Goal: Task Accomplishment & Management: Manage account settings

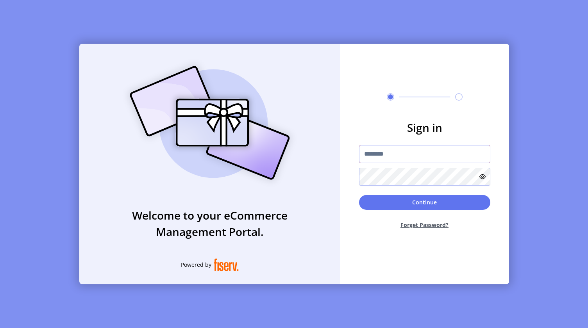
click at [385, 156] on input "text" at bounding box center [424, 154] width 131 height 18
type input "*********"
click at [402, 205] on button "Continue" at bounding box center [424, 202] width 131 height 15
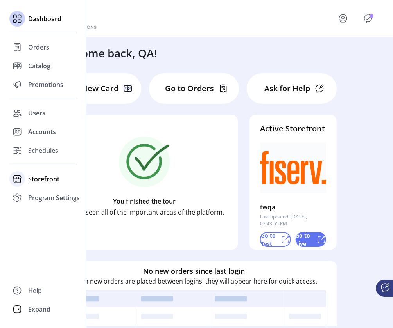
click at [37, 180] on span "Storefront" at bounding box center [43, 179] width 31 height 9
click at [37, 195] on span "Configuration" at bounding box center [48, 194] width 41 height 9
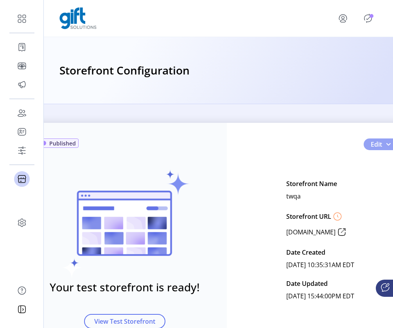
click at [378, 146] on span "Edit" at bounding box center [375, 144] width 11 height 9
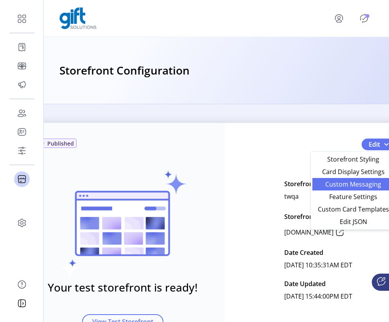
click at [353, 184] on span "Custom Messaging" at bounding box center [353, 184] width 73 height 6
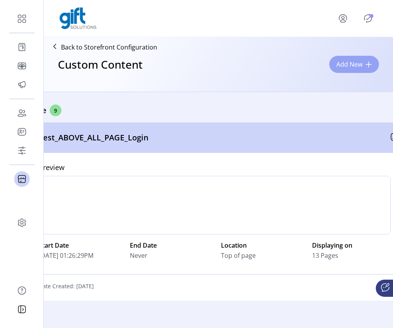
click at [366, 66] on span at bounding box center [368, 64] width 6 height 6
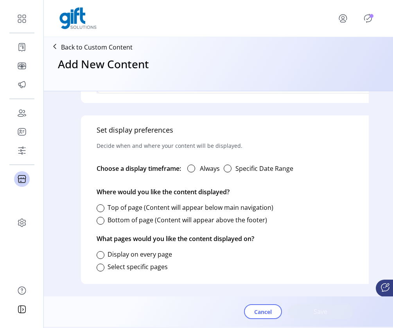
scroll to position [425, 0]
click at [228, 165] on div "button" at bounding box center [227, 169] width 8 height 8
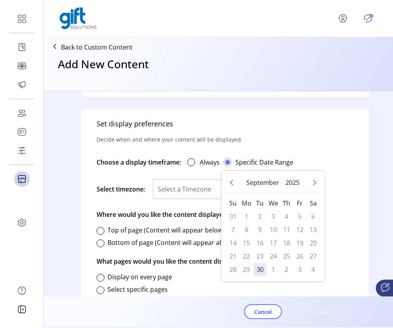
scroll to position [5, 2]
click at [262, 239] on td "16" at bounding box center [259, 243] width 12 height 12
click at [279, 241] on table "Su Mo Tu We Th Fr Sa 31 1 2 3 4 5 6 7 8 9 10 11 12 13 14 15 16 17 18 19 20 21 2…" at bounding box center [272, 236] width 94 height 80
click at [303, 246] on td "19" at bounding box center [299, 243] width 12 height 12
click at [266, 249] on td "17" at bounding box center [272, 243] width 12 height 12
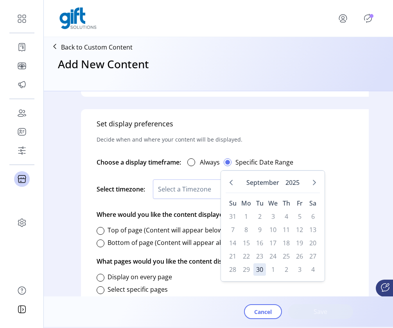
click at [300, 251] on td "26" at bounding box center [299, 256] width 12 height 12
click at [347, 235] on div "Set display preferences Decide when and where your content will be displayed. C…" at bounding box center [251, 208] width 341 height 198
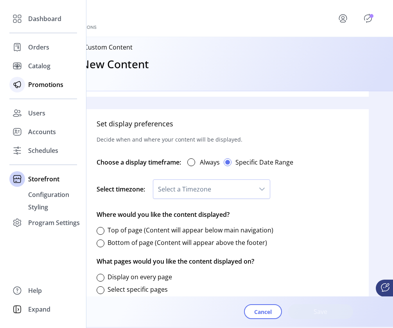
click at [34, 84] on span "Promotions" at bounding box center [45, 84] width 35 height 9
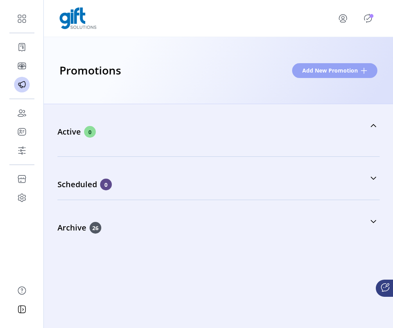
click at [330, 72] on span "Add New Promotion" at bounding box center [329, 70] width 55 height 8
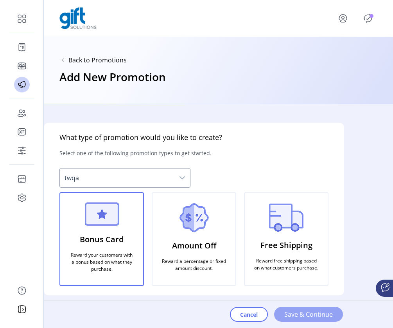
click at [305, 316] on span "Save & Continue" at bounding box center [308, 314] width 48 height 9
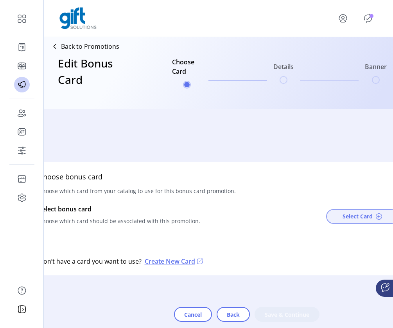
click at [360, 214] on span "Select Card" at bounding box center [357, 216] width 30 height 8
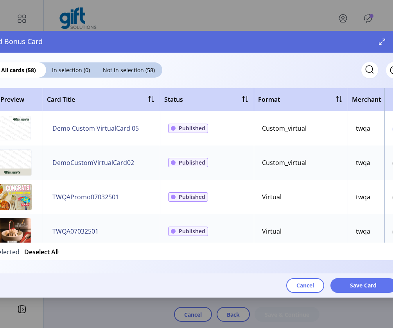
click at [392, 130] on div at bounding box center [396, 129] width 8 height 8
click at [358, 286] on span "Save Card" at bounding box center [363, 286] width 27 height 8
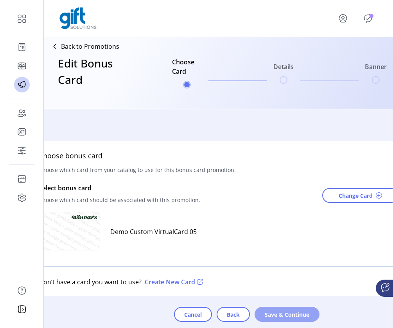
click at [283, 312] on span "Save & Continue" at bounding box center [286, 315] width 45 height 8
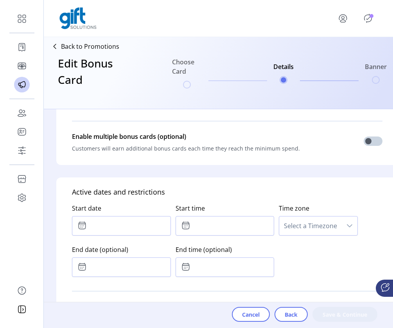
scroll to position [340, 0]
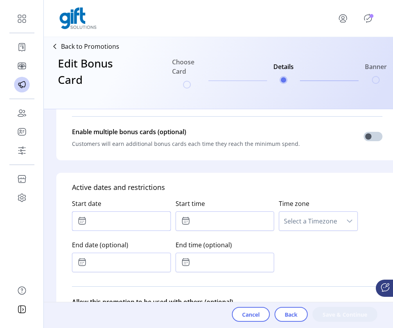
click at [133, 223] on input "text" at bounding box center [121, 222] width 99 height 20
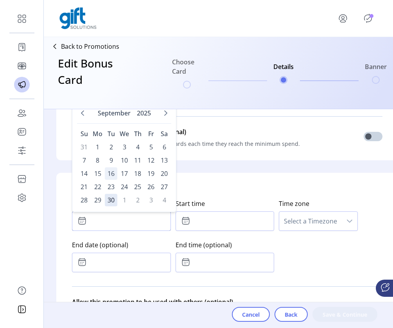
click at [112, 170] on span "16" at bounding box center [111, 174] width 12 height 12
type input "**********"
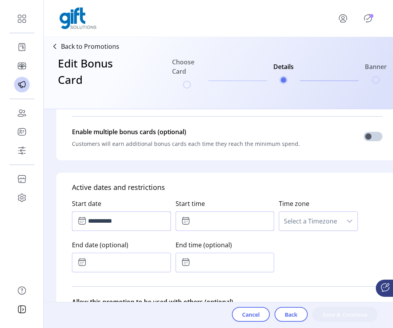
click at [193, 225] on input "text" at bounding box center [224, 222] width 99 height 20
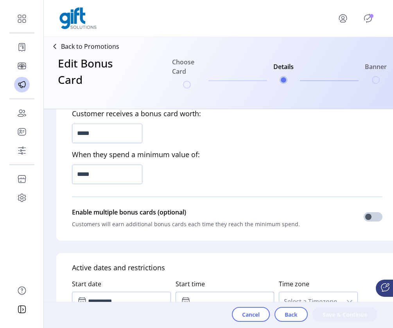
scroll to position [260, 0]
click at [82, 136] on input "*****" at bounding box center [107, 134] width 70 height 20
type input "*****"
click at [79, 174] on input "*****" at bounding box center [107, 175] width 70 height 20
type input "******"
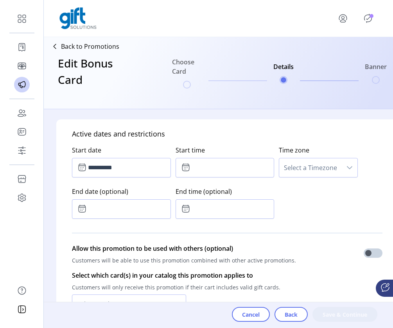
scroll to position [402, 0]
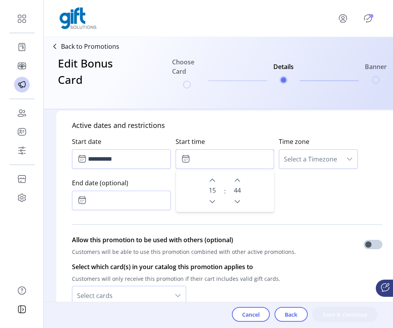
click at [199, 161] on input "text" at bounding box center [224, 160] width 99 height 20
click at [214, 183] on icon "Next Hour" at bounding box center [212, 180] width 6 height 6
type input "*****"
click at [303, 199] on div "**********" at bounding box center [227, 172] width 310 height 83
click at [314, 161] on span "Select a Timezone" at bounding box center [310, 159] width 62 height 19
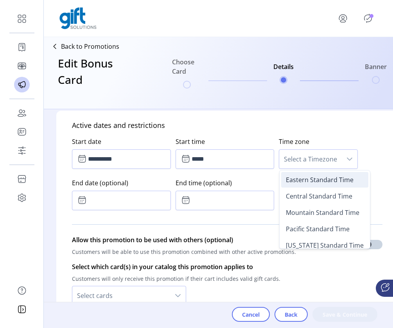
click at [310, 186] on li "Eastern Standard Time" at bounding box center [324, 180] width 87 height 16
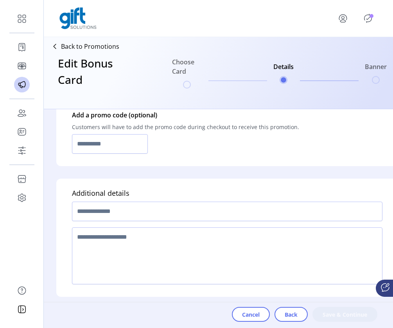
scroll to position [612, 0]
click at [177, 202] on input "text" at bounding box center [227, 212] width 310 height 20
type input "***"
click at [157, 244] on textarea at bounding box center [227, 256] width 310 height 57
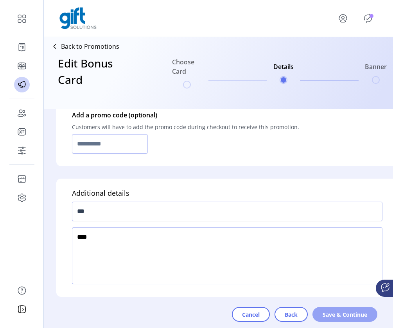
type textarea "****"
click at [335, 317] on span "Save & Continue" at bounding box center [344, 315] width 45 height 8
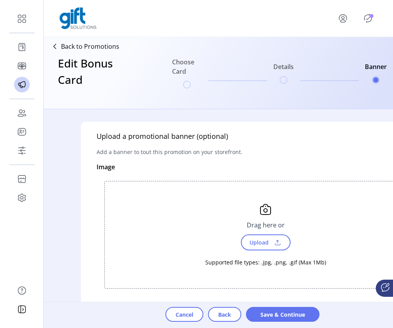
click at [260, 244] on span "Upload" at bounding box center [257, 242] width 27 height 11
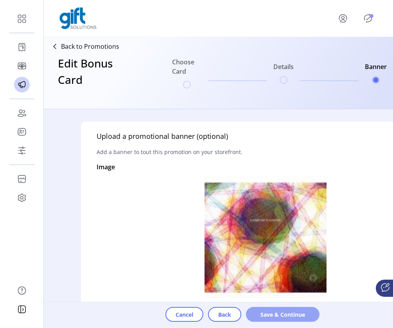
click at [285, 314] on span "Save & Continue" at bounding box center [282, 315] width 53 height 8
click at [264, 248] on img at bounding box center [265, 238] width 322 height 122
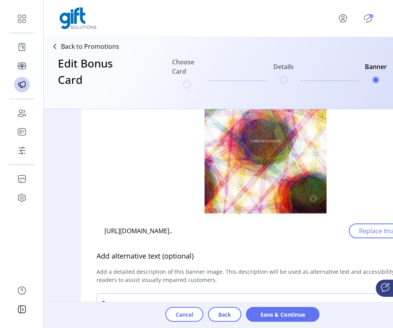
scroll to position [84, 0]
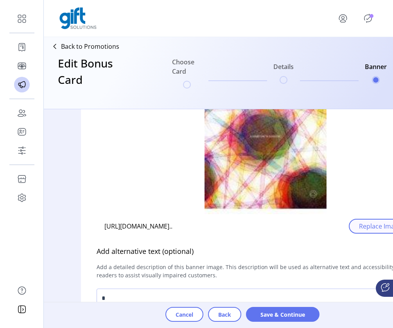
click at [378, 227] on span "Replace Image" at bounding box center [380, 226] width 43 height 9
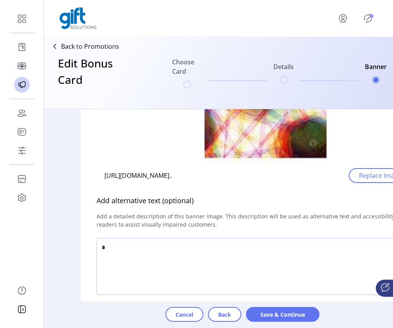
scroll to position [145, 0]
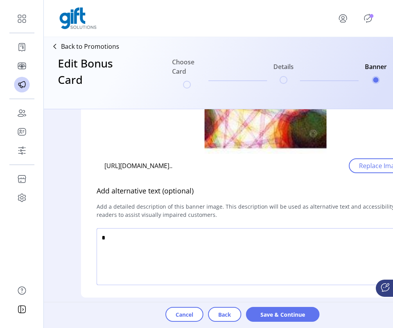
click at [278, 253] on textarea at bounding box center [261, 256] width 330 height 57
type textarea "**"
click at [295, 312] on span "Save & Continue" at bounding box center [282, 315] width 53 height 8
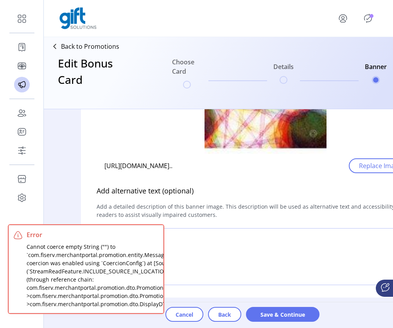
click at [284, 245] on textarea at bounding box center [261, 256] width 330 height 57
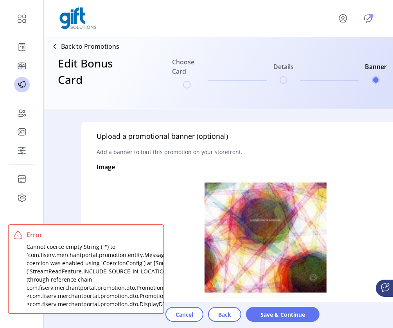
scroll to position [0, 0]
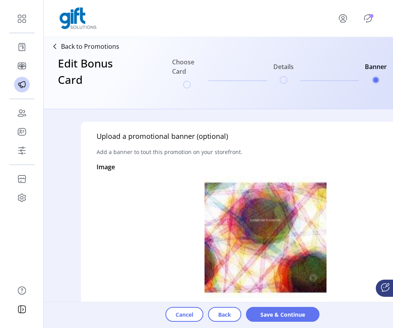
click at [195, 158] on p "Add a banner to tout this promotion on your storefront." at bounding box center [169, 152] width 146 height 21
click at [194, 153] on p "Add a banner to tout this promotion on your storefront." at bounding box center [169, 152] width 146 height 21
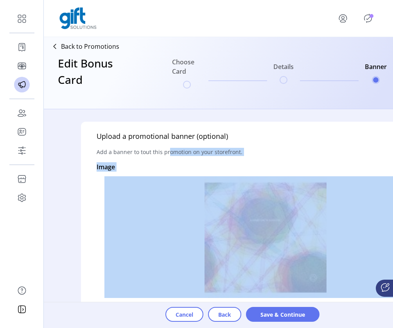
drag, startPoint x: 168, startPoint y: 150, endPoint x: 264, endPoint y: 152, distance: 96.5
click at [264, 152] on div "Upload a promotional banner (optional) Add a banner to tout this promotion on y…" at bounding box center [264, 282] width 366 height 321
drag, startPoint x: 264, startPoint y: 152, endPoint x: 115, endPoint y: 151, distance: 149.6
click at [115, 151] on div "Upload a promotional banner (optional) Add a banner to tout this promotion on y…" at bounding box center [264, 282] width 366 height 321
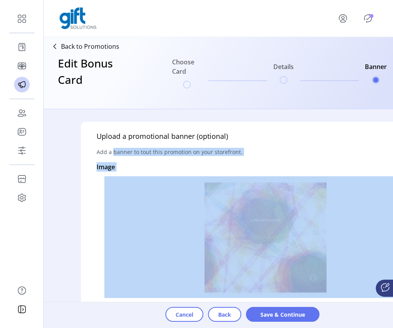
click at [115, 151] on p "Add a banner to tout this promotion on your storefront." at bounding box center [169, 152] width 146 height 21
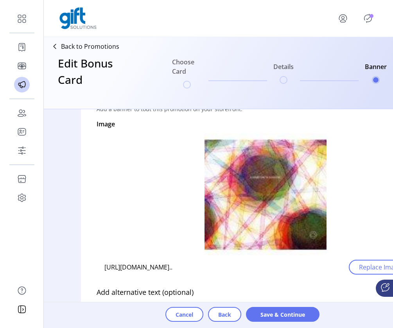
scroll to position [75, 0]
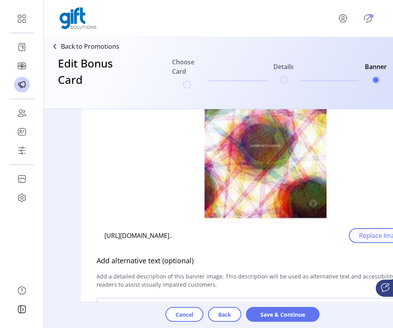
click at [377, 238] on span "Replace Image" at bounding box center [380, 235] width 43 height 9
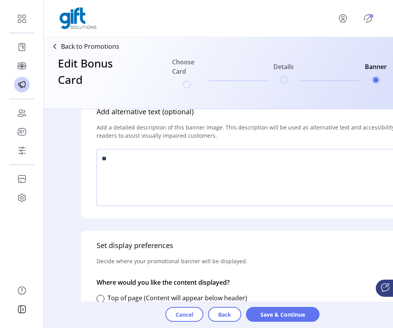
scroll to position [102, 0]
click at [282, 314] on span "Save & Continue" at bounding box center [282, 315] width 53 height 8
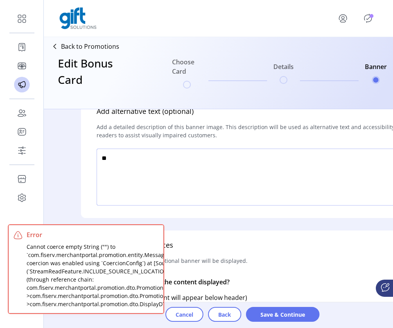
click at [281, 206] on textarea at bounding box center [261, 177] width 330 height 57
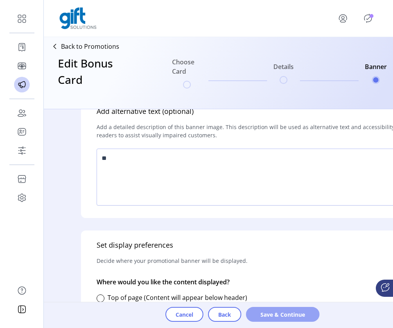
click at [275, 314] on span "Save & Continue" at bounding box center [282, 315] width 53 height 8
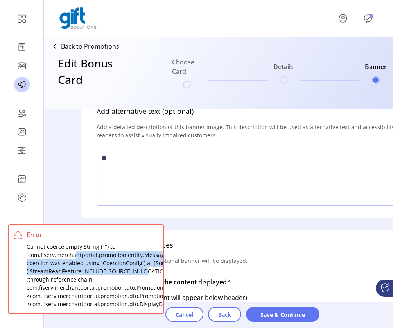
drag, startPoint x: 76, startPoint y: 253, endPoint x: 147, endPoint y: 271, distance: 73.2
click at [147, 271] on div "Cannot coerce empty String ("") to `com.fiserv.merchantportal.promotion.entity.…" at bounding box center [139, 276] width 225 height 66
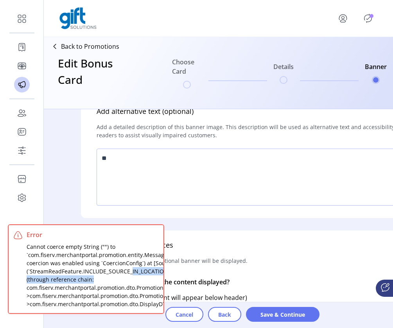
click at [130, 275] on div "Cannot coerce empty String ("") to `com.fiserv.merchantportal.promotion.entity.…" at bounding box center [139, 276] width 225 height 66
drag, startPoint x: 132, startPoint y: 273, endPoint x: 139, endPoint y: 278, distance: 8.9
click at [139, 278] on div "Cannot coerce empty String ("") to `com.fiserv.merchantportal.promotion.entity.…" at bounding box center [139, 276] width 225 height 66
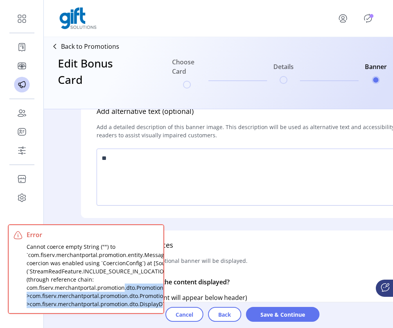
drag, startPoint x: 123, startPoint y: 286, endPoint x: 160, endPoint y: 305, distance: 41.6
click at [160, 305] on div "Cannot coerce empty String ("") to `com.fiserv.merchantportal.promotion.entity.…" at bounding box center [139, 276] width 225 height 66
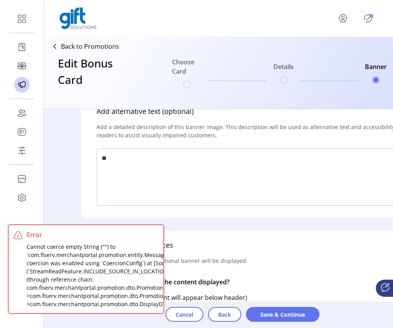
click at [134, 278] on div "Cannot coerce empty String ("") to `com.fiserv.merchantportal.promotion.entity.…" at bounding box center [139, 276] width 225 height 66
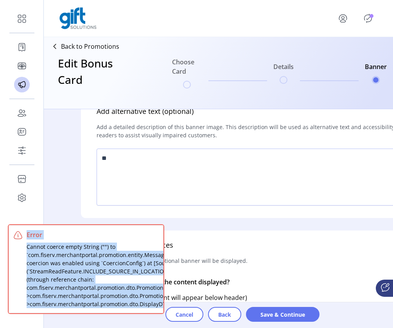
drag, startPoint x: 23, startPoint y: 239, endPoint x: 157, endPoint y: 312, distance: 152.4
click at [157, 312] on div "Error Cannot coerce empty String ("") to `com.fiserv.merchantportal.promotion.e…" at bounding box center [86, 269] width 155 height 88
copy div "Error Cannot coerce empty String ("") to `com.fiserv.merchantportal.promotion.e…"
click at [193, 321] on button "Cancel" at bounding box center [184, 314] width 38 height 15
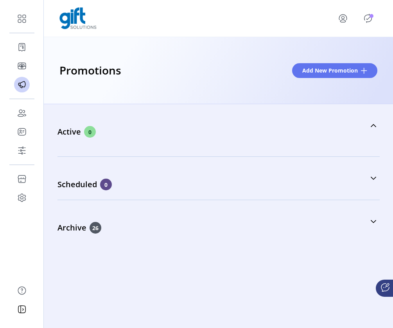
click at [232, 78] on div "Promotions Add New Promotion" at bounding box center [218, 70] width 318 height 17
click at [363, 73] on span at bounding box center [363, 71] width 6 height 6
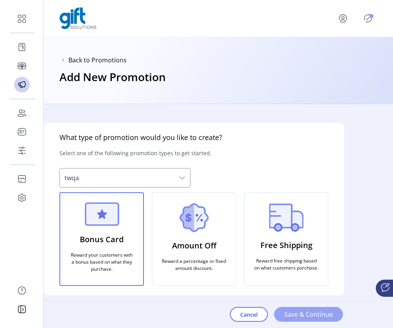
click at [297, 316] on span "Save & Continue" at bounding box center [308, 314] width 48 height 9
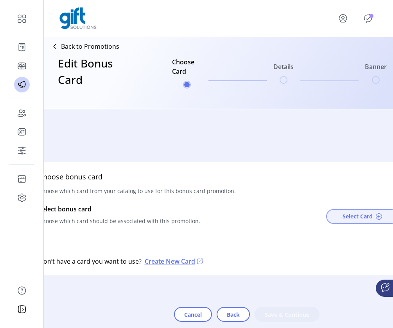
click at [362, 213] on span "Select Card" at bounding box center [357, 216] width 30 height 8
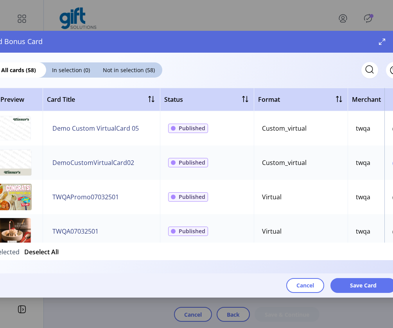
click at [392, 164] on div at bounding box center [396, 164] width 8 height 8
click at [353, 287] on span "Save Card" at bounding box center [363, 286] width 27 height 8
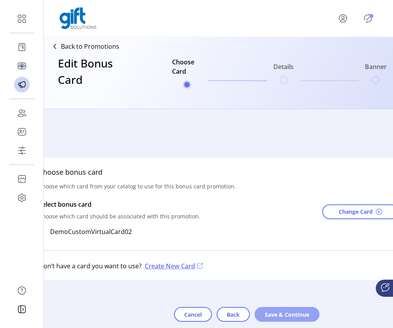
click at [311, 310] on button "Save & Continue" at bounding box center [286, 314] width 65 height 15
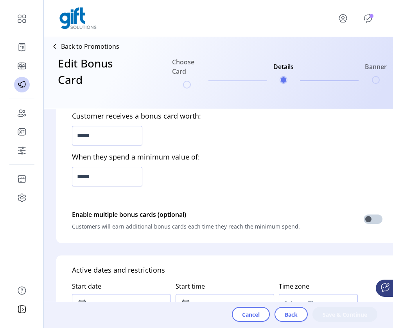
scroll to position [261, 0]
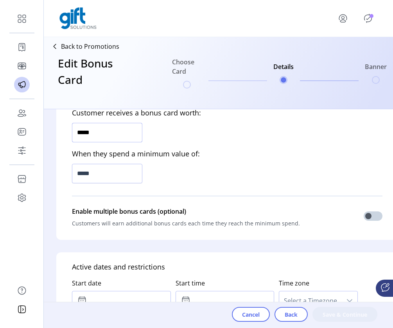
drag, startPoint x: 100, startPoint y: 134, endPoint x: 65, endPoint y: 133, distance: 34.8
click at [64, 133] on div "Customer receives a bonus card worth: ***** When they spend a minimum value of:…" at bounding box center [226, 169] width 341 height 142
type input "*****"
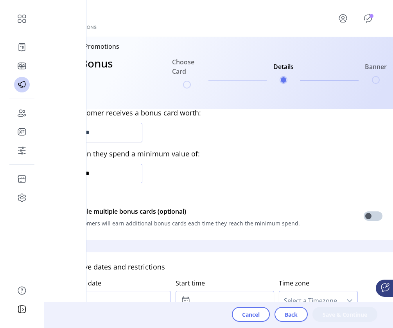
drag, startPoint x: 115, startPoint y: 172, endPoint x: 42, endPoint y: 167, distance: 73.6
click at [42, 168] on div "Dashboard Orders Catalog Promotions Users Accounts Schedules Storefront Configu…" at bounding box center [196, 164] width 393 height 328
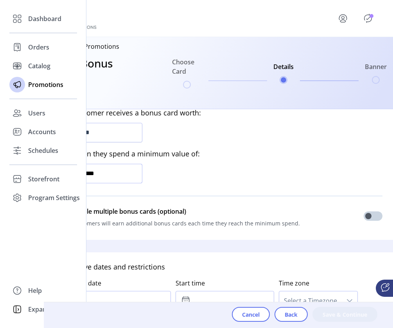
type input "*********"
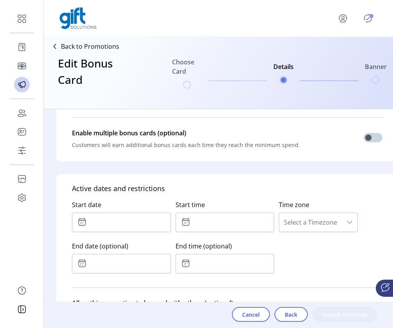
scroll to position [353, 0]
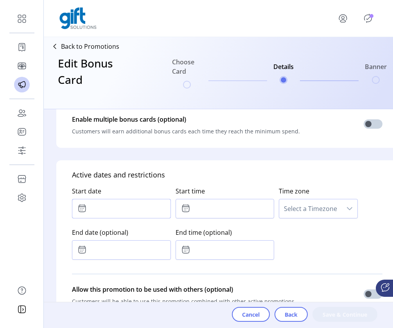
click at [118, 214] on input "text" at bounding box center [121, 209] width 99 height 20
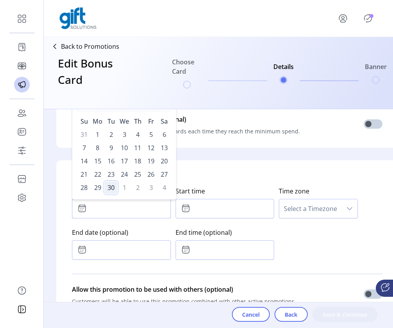
click at [110, 188] on span "30" at bounding box center [111, 188] width 12 height 12
type input "**********"
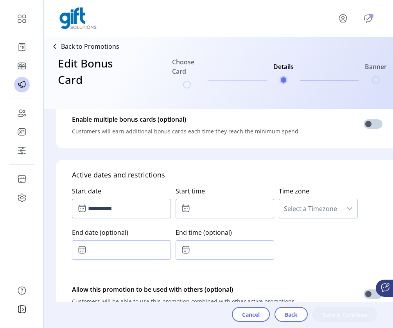
click at [218, 214] on input "text" at bounding box center [224, 209] width 99 height 20
click at [213, 239] on span "15" at bounding box center [212, 240] width 7 height 9
click at [213, 228] on icon "Next Hour" at bounding box center [212, 230] width 6 height 6
type input "*****"
click at [309, 206] on span "Select a Timezone" at bounding box center [310, 209] width 62 height 19
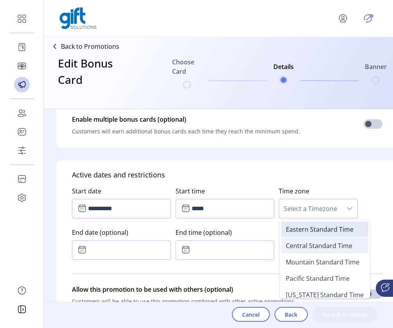
click at [297, 248] on span "Central Standard Time" at bounding box center [319, 246] width 66 height 9
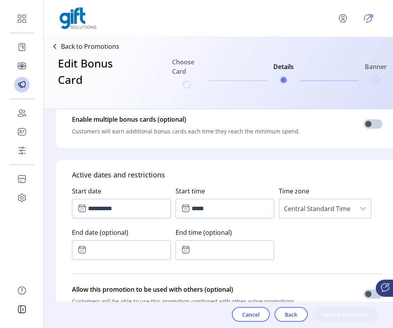
click at [290, 242] on div "**********" at bounding box center [227, 221] width 310 height 83
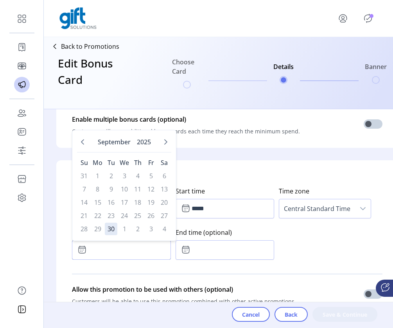
click at [129, 246] on input "text" at bounding box center [121, 251] width 99 height 20
click at [133, 189] on td "11" at bounding box center [137, 189] width 12 height 12
click at [162, 193] on td "13" at bounding box center [164, 189] width 12 height 12
click at [130, 230] on td "1" at bounding box center [124, 229] width 12 height 12
click at [148, 229] on td "3" at bounding box center [151, 229] width 12 height 12
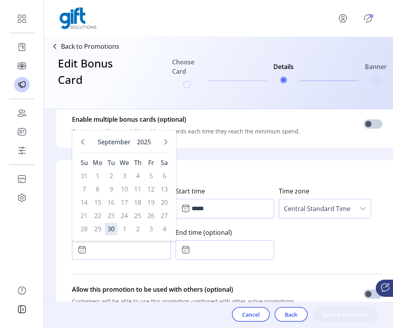
click at [172, 229] on div "[DATE] Su Mo Tu We Th Fr Sa 31 1 2 3 4 5 6 7 8 9 10 11 12 13 14 15 16 17 18 19 …" at bounding box center [124, 185] width 104 height 111
click at [154, 229] on td "3" at bounding box center [151, 229] width 12 height 12
click at [139, 229] on td "2" at bounding box center [137, 229] width 12 height 12
click at [132, 229] on td "2" at bounding box center [137, 229] width 12 height 12
click at [128, 229] on td "1" at bounding box center [124, 229] width 12 height 12
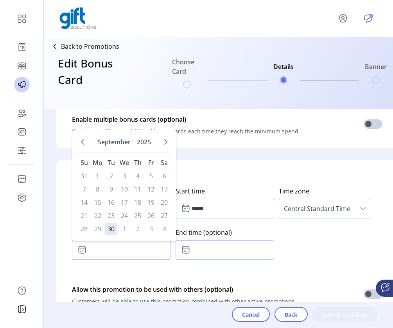
click at [125, 228] on td "1" at bounding box center [124, 229] width 12 height 12
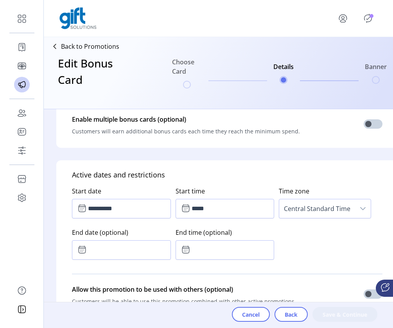
click at [302, 252] on div "**********" at bounding box center [227, 221] width 310 height 83
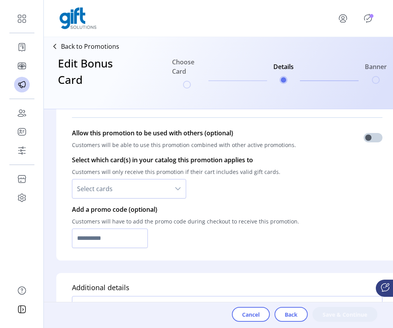
scroll to position [498, 0]
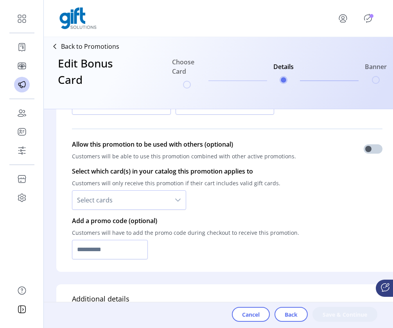
click at [178, 202] on icon "dropdown trigger" at bounding box center [178, 200] width 6 height 6
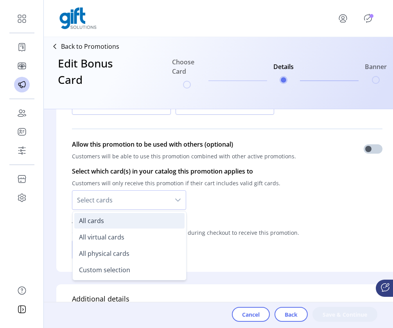
click at [169, 226] on li "All cards" at bounding box center [129, 221] width 110 height 16
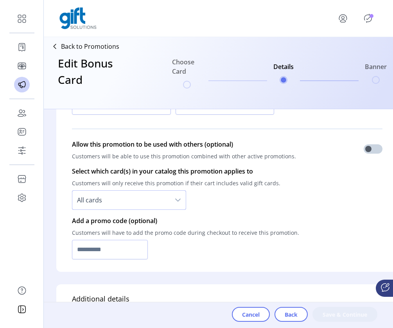
click at [254, 208] on div "All cards" at bounding box center [176, 201] width 208 height 20
click at [134, 252] on input "text" at bounding box center [110, 250] width 76 height 20
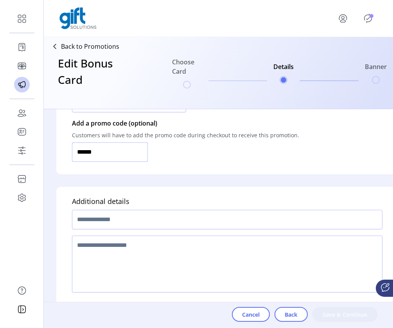
scroll to position [598, 0]
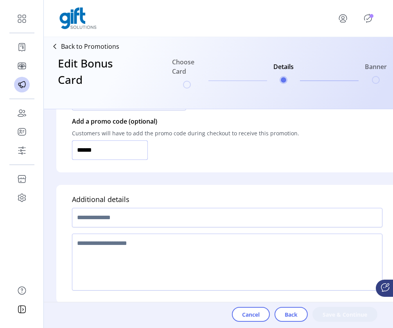
type input "******"
click at [111, 226] on input "text" at bounding box center [227, 218] width 310 height 20
paste input "******"
type input "******"
click at [101, 247] on textarea at bounding box center [227, 262] width 310 height 57
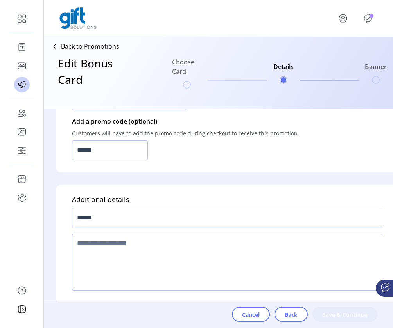
paste textarea "******"
type textarea "******"
click at [346, 314] on span "Save & Continue" at bounding box center [344, 315] width 45 height 8
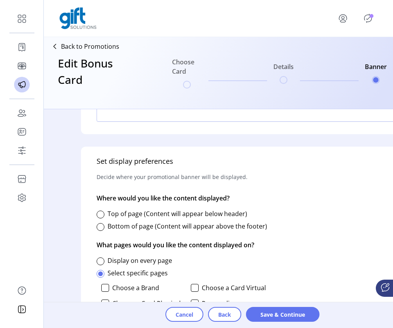
scroll to position [284, 0]
click at [101, 215] on div at bounding box center [100, 215] width 8 height 8
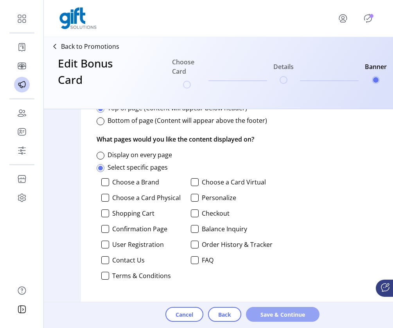
scroll to position [390, 0]
click at [284, 312] on span "Save & Continue" at bounding box center [282, 315] width 53 height 8
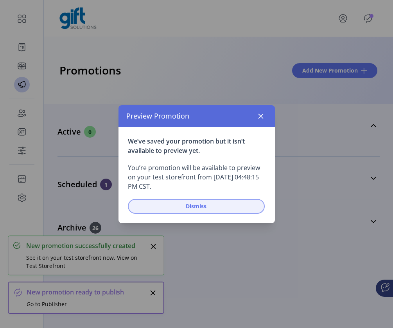
click at [236, 204] on span "Dismiss" at bounding box center [196, 206] width 116 height 8
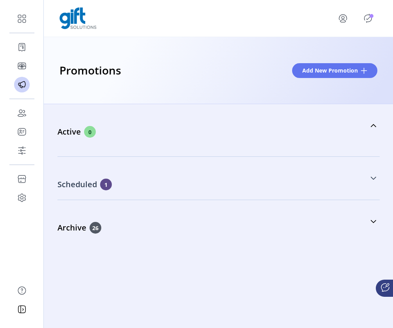
click at [371, 176] on icon at bounding box center [373, 178] width 6 height 6
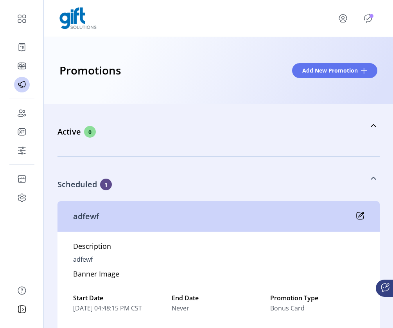
click at [359, 215] on icon at bounding box center [360, 216] width 8 height 8
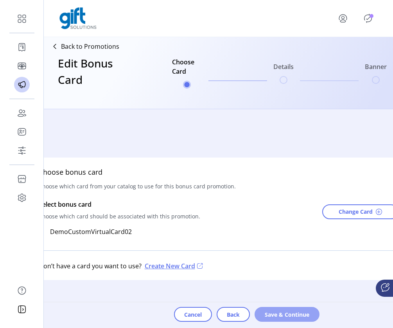
click at [280, 317] on span "Save & Continue" at bounding box center [286, 315] width 45 height 8
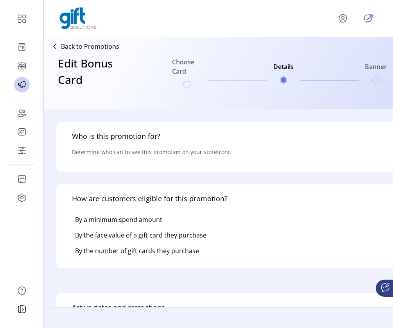
type input "******"
type textarea "******"
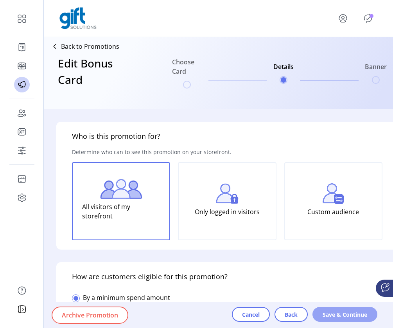
click at [331, 313] on span "Save & Continue" at bounding box center [344, 315] width 45 height 8
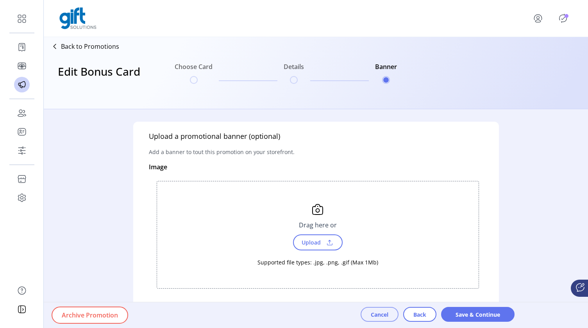
click at [387, 318] on span "Cancel" at bounding box center [380, 315] width 18 height 8
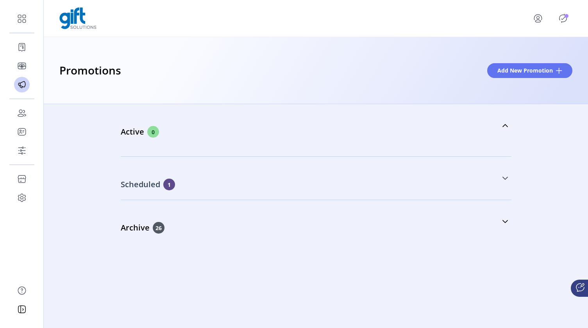
click at [310, 179] on div "Scheduled 1" at bounding box center [277, 185] width 312 height 12
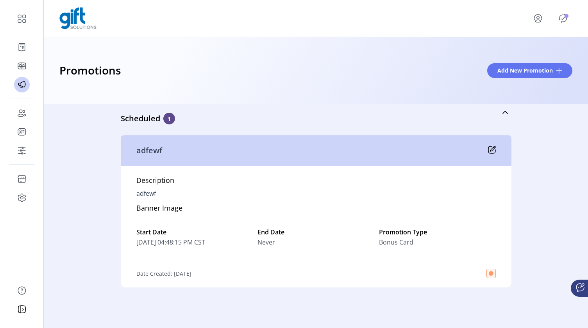
scroll to position [67, 0]
drag, startPoint x: 194, startPoint y: 241, endPoint x: 221, endPoint y: 243, distance: 27.8
click at [221, 243] on span "[DATE] 04:48:15 PM CST" at bounding box center [194, 241] width 117 height 9
drag, startPoint x: 128, startPoint y: 241, endPoint x: 232, endPoint y: 242, distance: 104.7
click at [232, 242] on div "Description adfewf Banner Image Start Date [DATE] 04:48:15 PM CST End Date Neve…" at bounding box center [316, 226] width 391 height 122
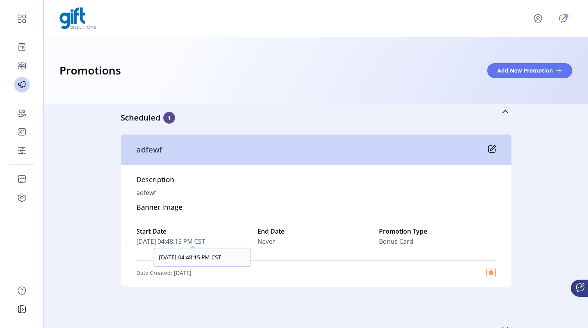
click at [230, 243] on span "[DATE] 04:48:15 PM CST" at bounding box center [194, 241] width 117 height 9
click at [502, 113] on icon at bounding box center [505, 112] width 6 height 6
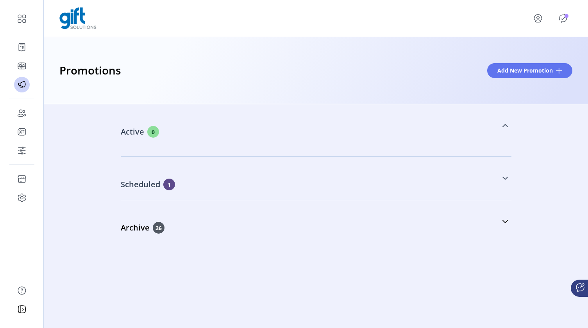
scroll to position [0, 0]
click at [502, 78] on button "Add New Promotion" at bounding box center [529, 70] width 85 height 15
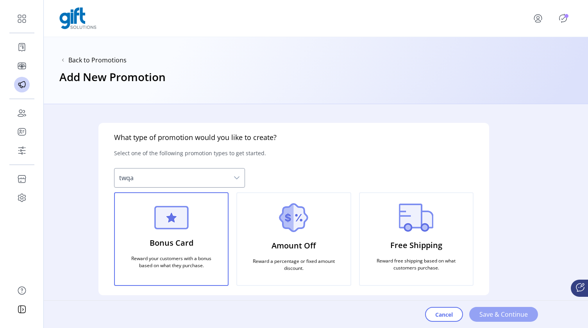
click at [509, 314] on span "Save & Continue" at bounding box center [503, 314] width 48 height 9
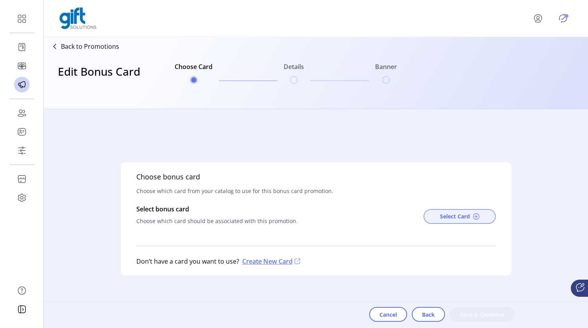
click at [468, 217] on span "Select Card" at bounding box center [455, 216] width 30 height 8
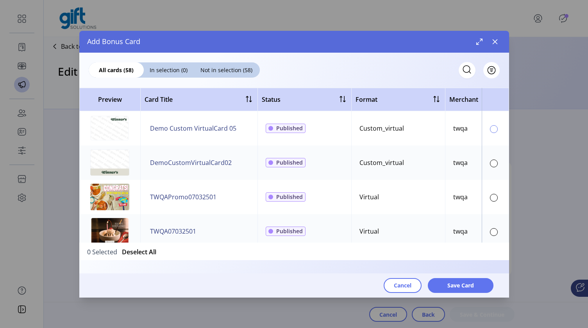
click at [493, 129] on div at bounding box center [494, 129] width 8 height 8
click at [490, 199] on div at bounding box center [494, 198] width 8 height 8
click at [470, 287] on span "Save Card" at bounding box center [460, 286] width 27 height 8
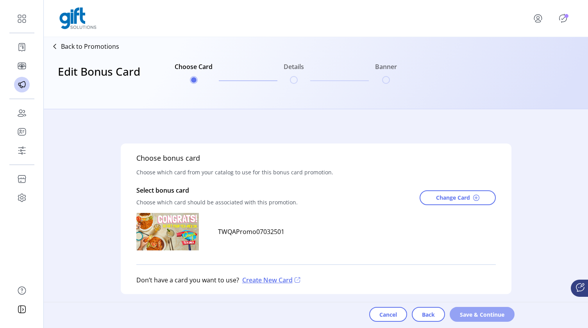
click at [474, 318] on span "Save & Continue" at bounding box center [482, 315] width 45 height 8
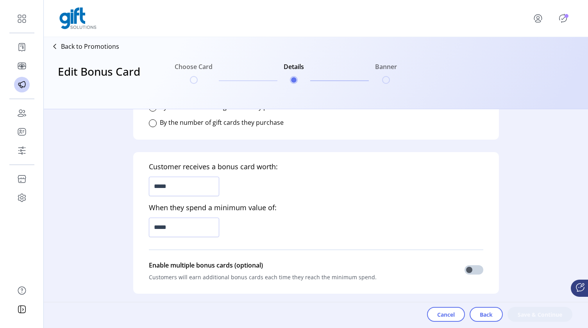
scroll to position [206, 0]
drag, startPoint x: 164, startPoint y: 190, endPoint x: 152, endPoint y: 189, distance: 12.6
click at [152, 189] on input "*****" at bounding box center [184, 188] width 70 height 20
type input "******"
drag, startPoint x: 186, startPoint y: 227, endPoint x: 134, endPoint y: 223, distance: 52.5
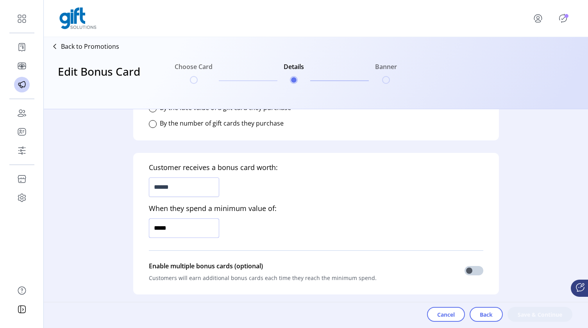
click at [134, 223] on div "Customer receives a bonus card worth: ****** When they spend a minimum value of…" at bounding box center [316, 224] width 366 height 142
type input "*******"
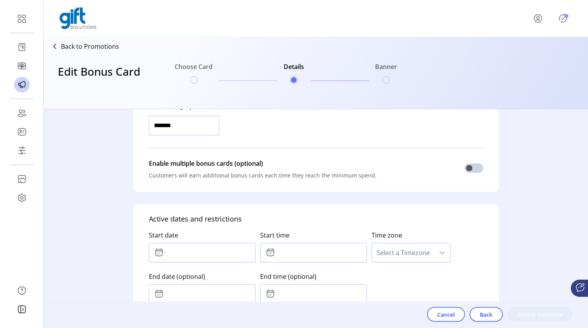
scroll to position [344, 0]
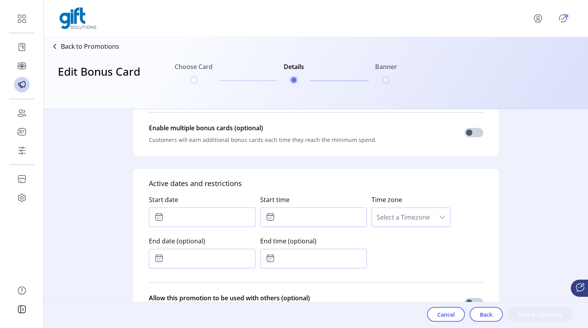
click at [167, 214] on input "text" at bounding box center [202, 218] width 107 height 20
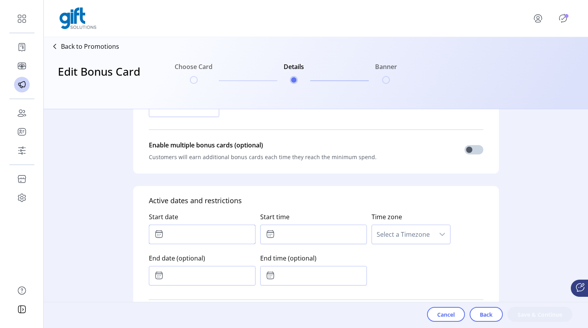
scroll to position [318, 0]
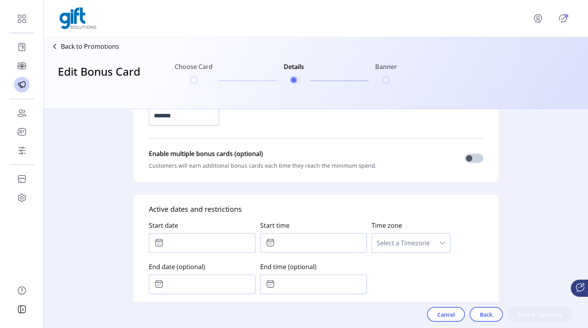
click at [192, 245] on input "text" at bounding box center [202, 244] width 107 height 20
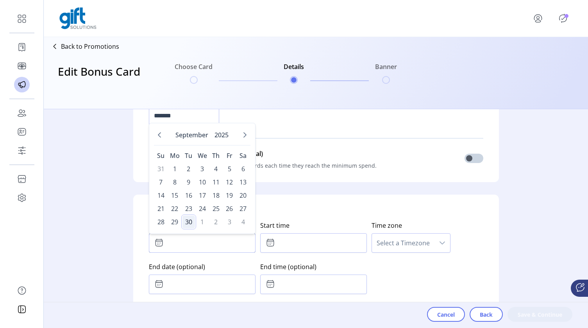
click at [191, 222] on span "30" at bounding box center [188, 222] width 12 height 12
type input "**********"
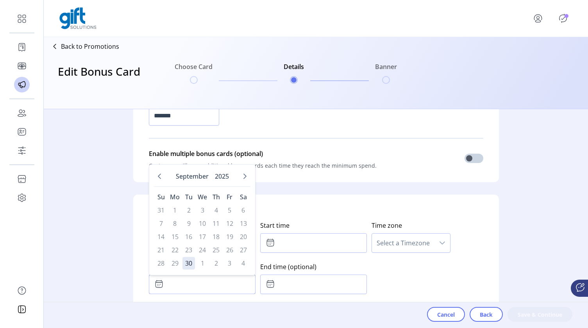
click at [182, 287] on input "text" at bounding box center [202, 285] width 107 height 20
click at [243, 178] on icon "Next Month" at bounding box center [245, 176] width 6 height 6
click at [161, 180] on icon "Previous Month" at bounding box center [159, 176] width 6 height 6
click at [246, 179] on icon "Next Month" at bounding box center [245, 176] width 6 height 6
click at [244, 176] on icon "Next Month" at bounding box center [245, 176] width 6 height 6
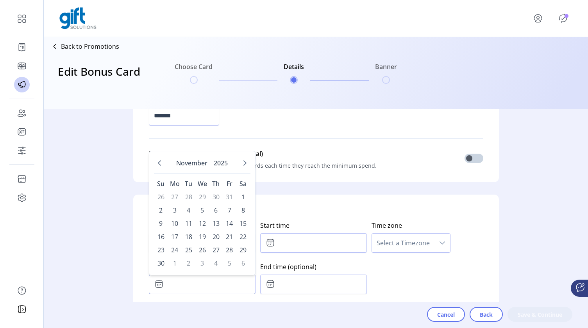
click at [244, 174] on div "[DATE]" at bounding box center [202, 165] width 96 height 18
click at [242, 162] on icon "Next Month" at bounding box center [245, 163] width 6 height 6
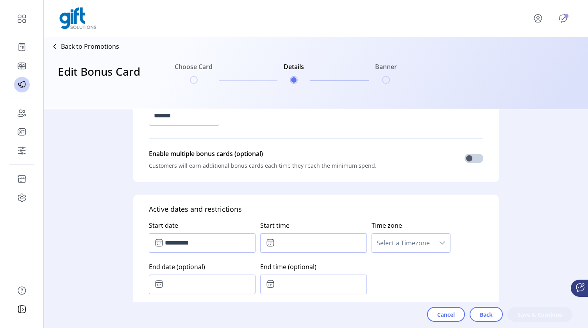
click at [241, 162] on p "Customers will earn additional bonus cards each time they reach the minimum spe…" at bounding box center [263, 166] width 228 height 14
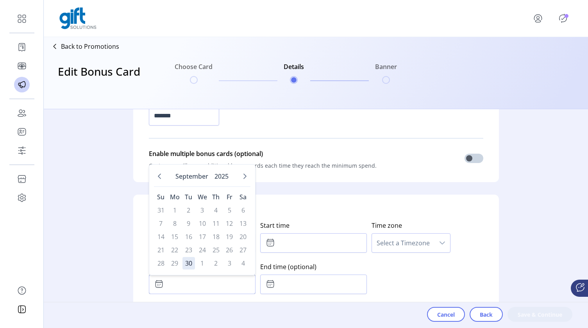
click at [165, 289] on input "text" at bounding box center [202, 285] width 107 height 20
click at [244, 177] on icon "Next Month" at bounding box center [245, 176] width 6 height 6
click at [245, 178] on icon "Next Month" at bounding box center [245, 176] width 6 height 6
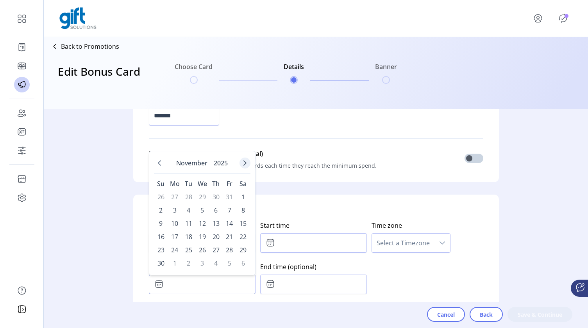
click at [244, 162] on button "Next Month" at bounding box center [244, 163] width 11 height 11
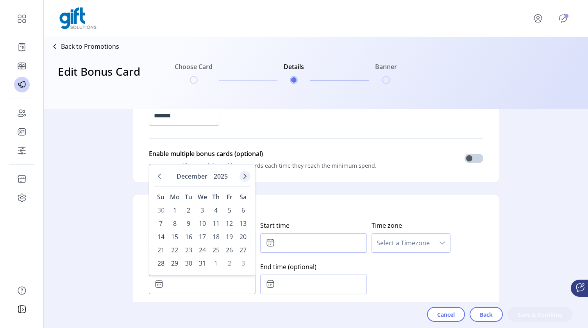
click at [246, 178] on icon "Next Month" at bounding box center [245, 176] width 6 height 6
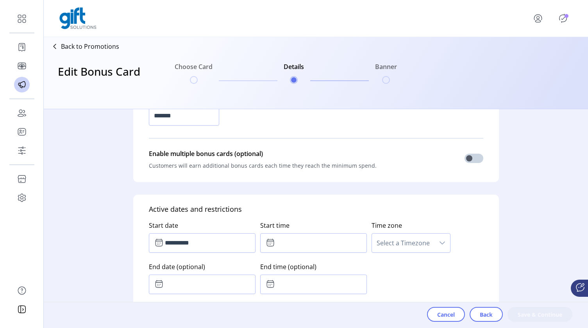
click at [294, 210] on div "**********" at bounding box center [316, 323] width 366 height 257
click at [455, 317] on button "Cancel" at bounding box center [446, 314] width 38 height 15
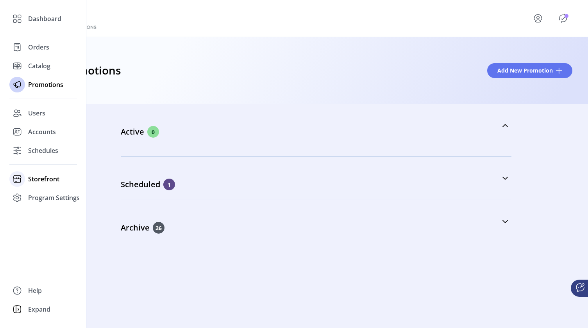
click at [26, 182] on div "Storefront" at bounding box center [43, 179] width 68 height 19
click at [32, 195] on span "Configuration" at bounding box center [48, 194] width 41 height 9
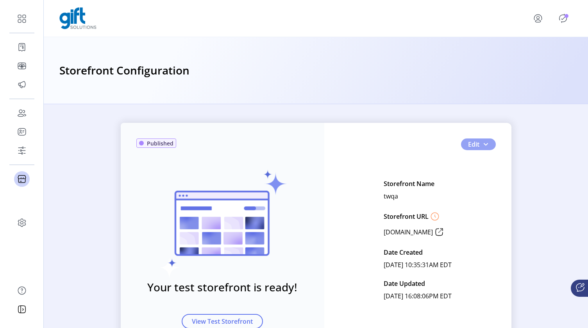
click at [489, 141] on button "Edit" at bounding box center [478, 145] width 35 height 12
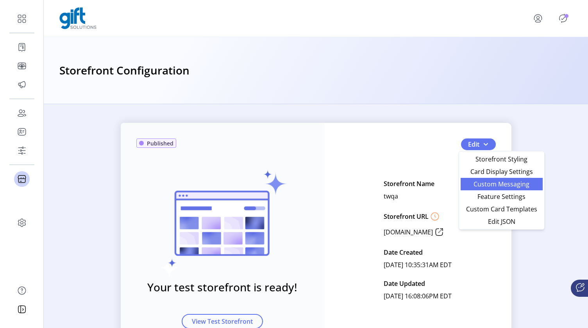
click at [484, 184] on span "Custom Messaging" at bounding box center [501, 184] width 73 height 6
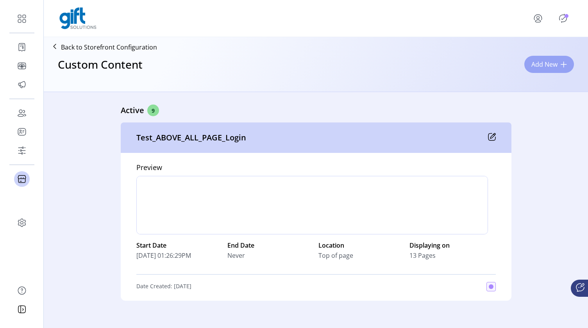
click at [557, 64] on span "Add New" at bounding box center [544, 64] width 26 height 9
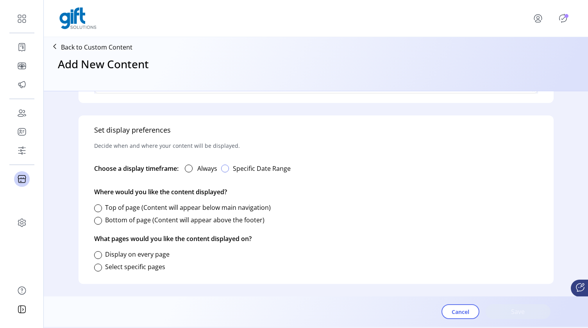
scroll to position [411, 0]
click at [227, 169] on div "button" at bounding box center [225, 169] width 8 height 8
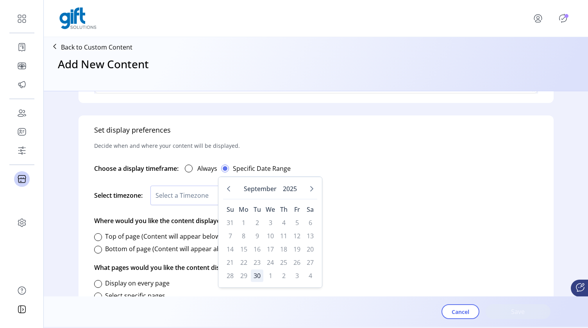
click at [257, 276] on span "30" at bounding box center [257, 276] width 12 height 12
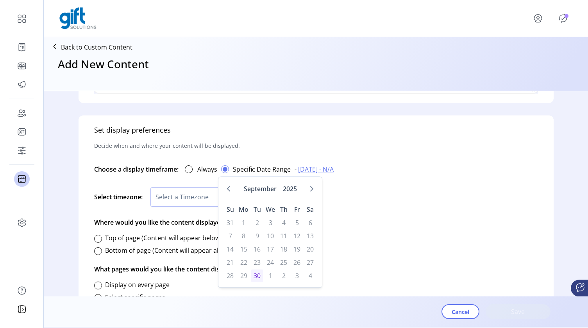
drag, startPoint x: 349, startPoint y: 173, endPoint x: 296, endPoint y: 171, distance: 53.2
click at [296, 171] on button "- [DATE] - N/A" at bounding box center [314, 169] width 47 height 17
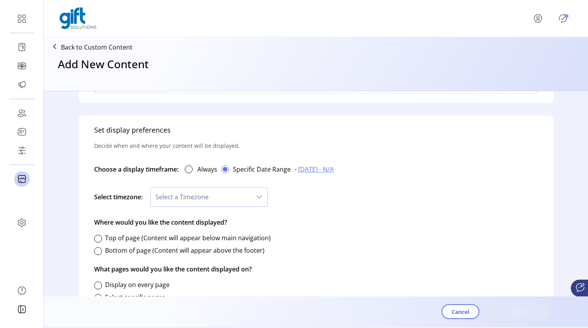
click at [334, 168] on span "[DATE] - N/A" at bounding box center [316, 169] width 36 height 9
click at [385, 191] on icon "Next Month" at bounding box center [384, 190] width 6 height 6
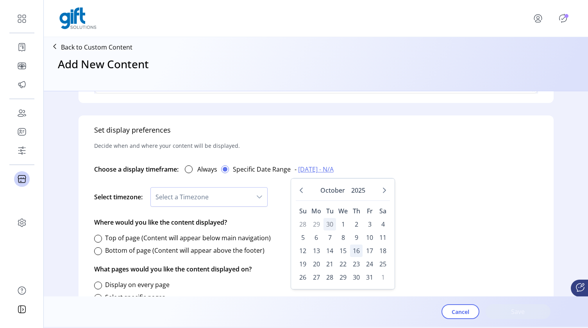
click at [356, 255] on span "16" at bounding box center [356, 251] width 12 height 12
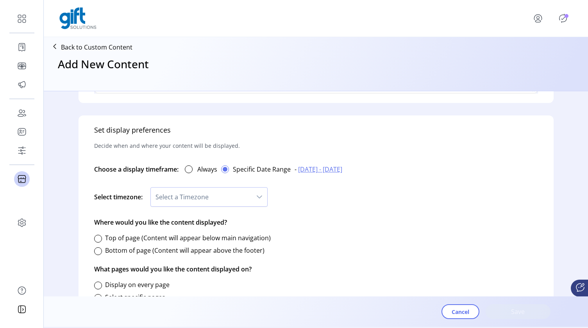
click at [249, 199] on span "Select a Timezone" at bounding box center [201, 197] width 101 height 19
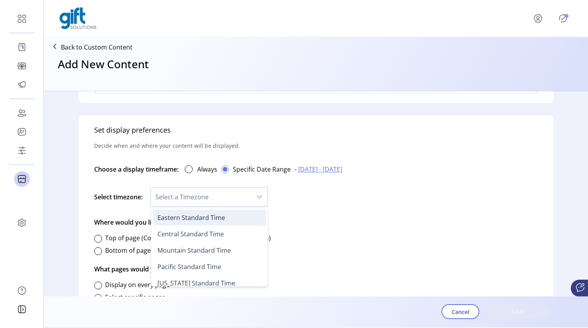
click at [233, 220] on li "Eastern Standard Time" at bounding box center [209, 218] width 113 height 16
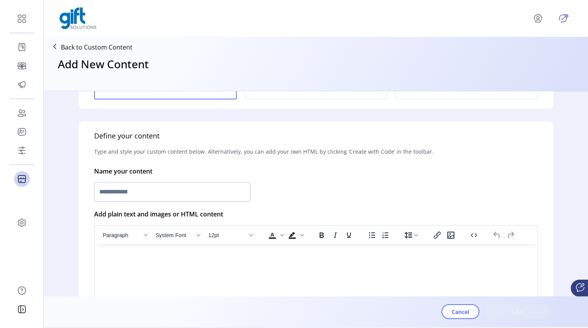
scroll to position [141, 0]
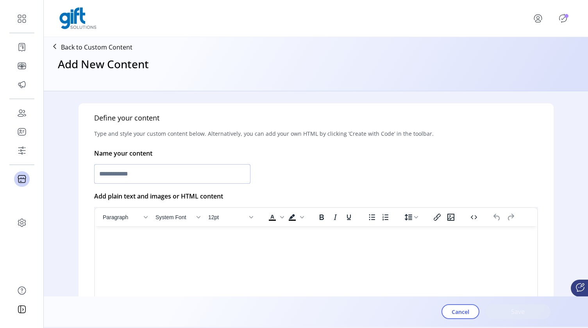
click at [229, 178] on input "text" at bounding box center [172, 174] width 156 height 20
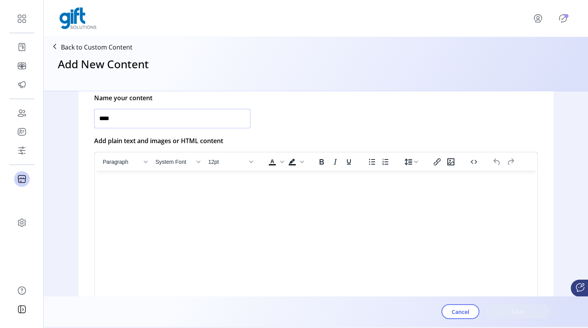
scroll to position [248, 0]
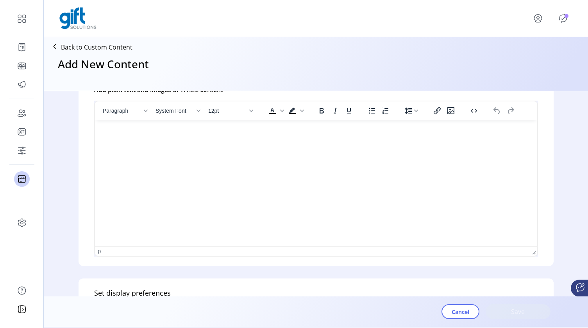
click at [257, 126] on html at bounding box center [316, 123] width 442 height 6
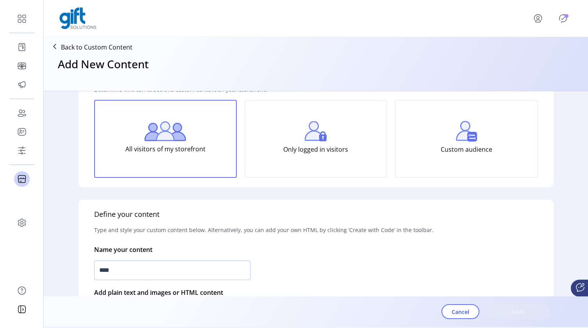
scroll to position [45, 0]
click at [135, 268] on input "****" at bounding box center [172, 271] width 156 height 20
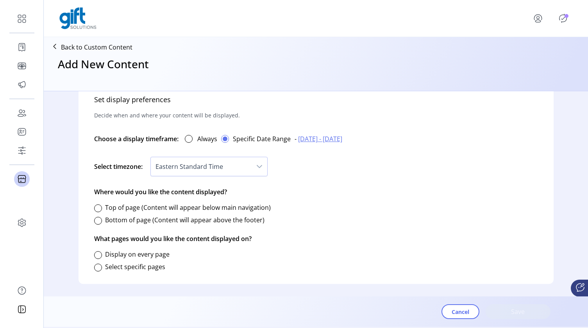
scroll to position [441, 0]
type input "**********"
click at [100, 207] on div at bounding box center [98, 209] width 8 height 8
click at [96, 255] on div at bounding box center [98, 256] width 8 height 8
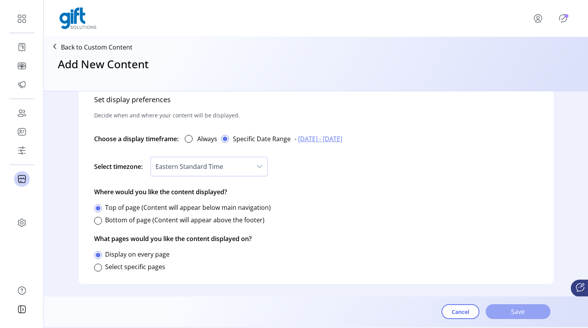
click at [528, 311] on span "Save" at bounding box center [518, 311] width 45 height 9
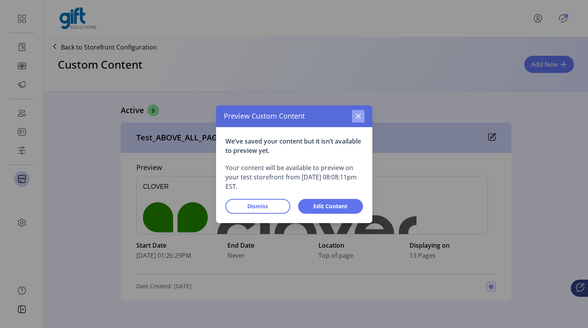
click at [357, 118] on icon "button" at bounding box center [358, 116] width 6 height 6
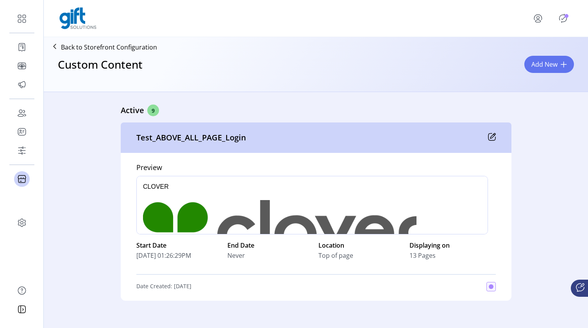
click at [425, 74] on div "Custom Content Add New" at bounding box center [316, 71] width 538 height 34
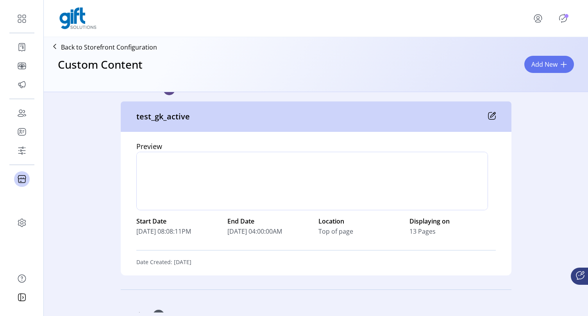
click at [493, 118] on icon at bounding box center [491, 115] width 7 height 7
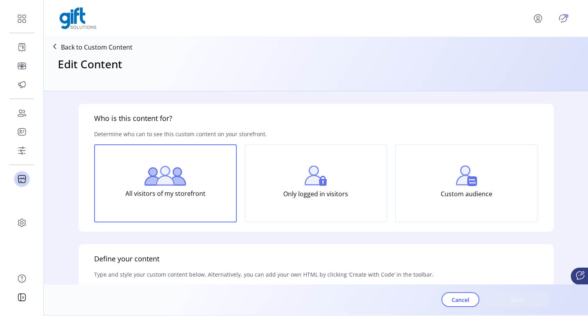
type input "**********"
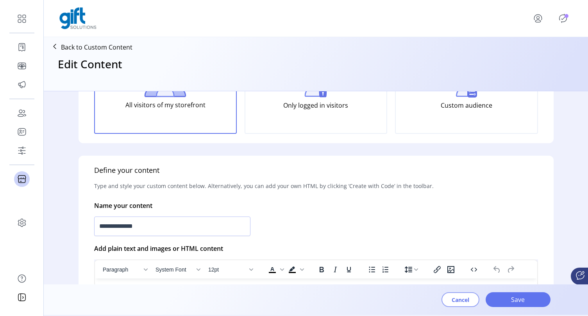
click at [464, 299] on span "Cancel" at bounding box center [460, 300] width 18 height 8
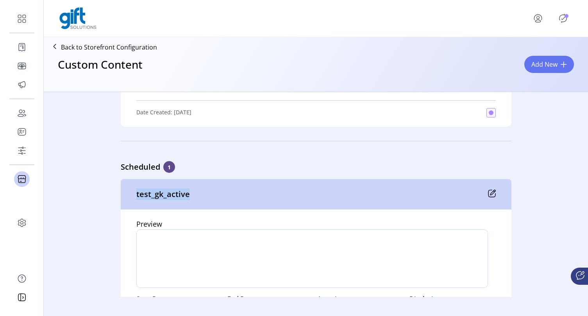
drag, startPoint x: 131, startPoint y: 198, endPoint x: 222, endPoint y: 197, distance: 91.0
click at [222, 197] on div "test_gk_active" at bounding box center [316, 194] width 391 height 30
click at [214, 194] on div "test_gk_active" at bounding box center [316, 194] width 391 height 30
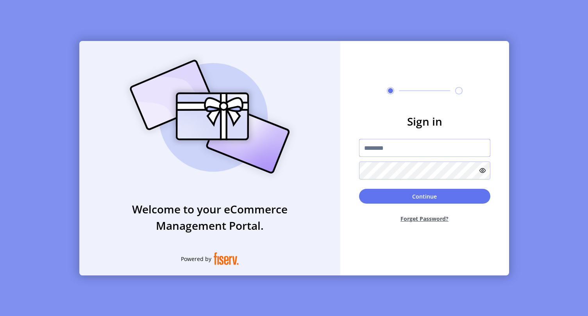
type input "*********"
click at [401, 196] on button "Continue" at bounding box center [424, 196] width 131 height 15
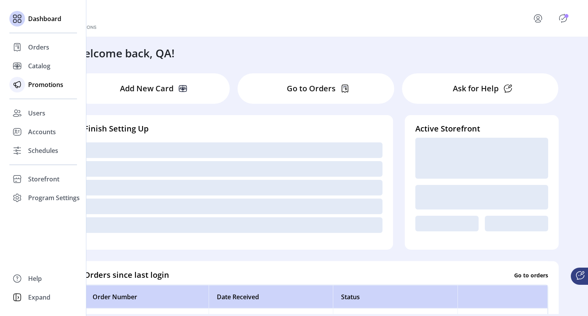
click at [37, 89] on div "Promotions" at bounding box center [43, 84] width 68 height 19
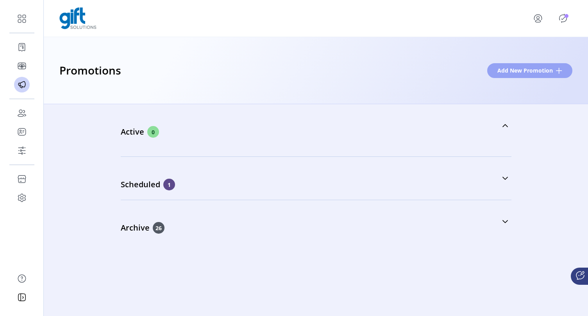
click at [538, 70] on span "Add New Promotion" at bounding box center [524, 70] width 55 height 8
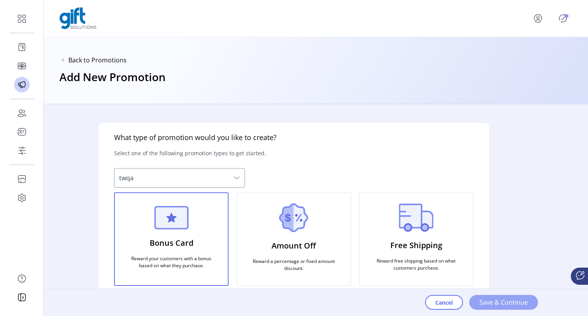
click at [498, 302] on span "Save & Continue" at bounding box center [503, 302] width 48 height 9
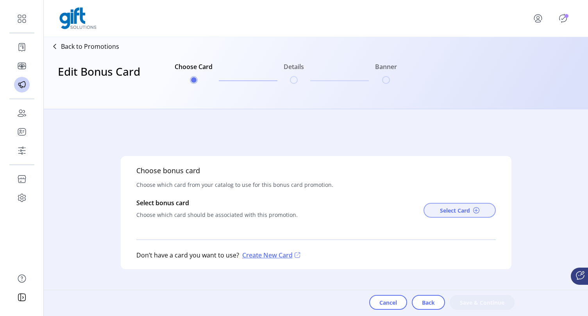
click at [462, 210] on span "Select Card" at bounding box center [455, 211] width 30 height 8
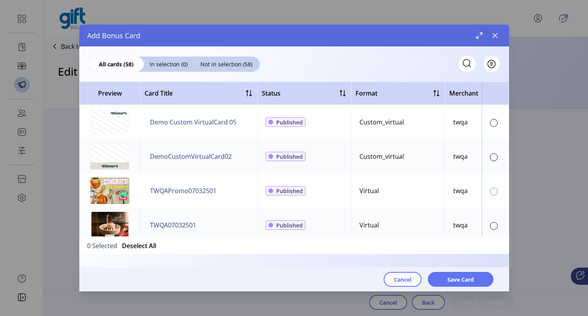
click at [490, 193] on div at bounding box center [494, 192] width 8 height 8
click at [473, 280] on span "Save Card" at bounding box center [460, 280] width 27 height 8
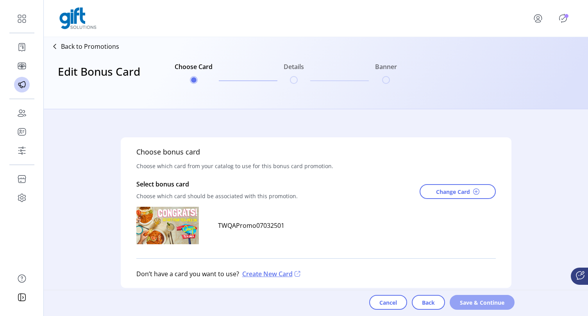
click at [472, 302] on span "Save & Continue" at bounding box center [482, 303] width 45 height 8
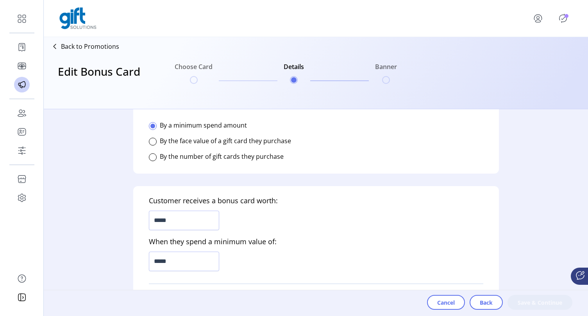
scroll to position [171, 0]
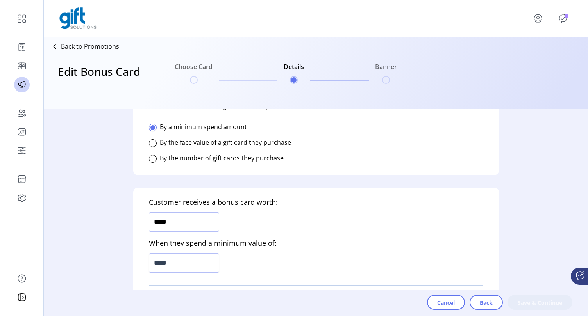
drag, startPoint x: 169, startPoint y: 220, endPoint x: 132, endPoint y: 220, distance: 36.7
click at [132, 220] on form "Who is this promotion for? Determine who can to see this promotion on your stor…" at bounding box center [316, 212] width 391 height 207
type input "*****"
drag, startPoint x: 193, startPoint y: 266, endPoint x: 128, endPoint y: 264, distance: 64.1
click at [128, 265] on form "Who is this promotion for? Determine who can to see this promotion on your stor…" at bounding box center [316, 212] width 391 height 207
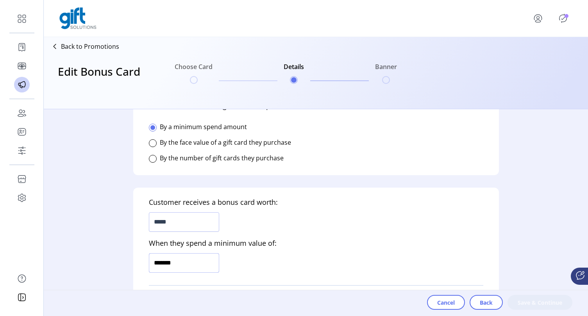
type input "*********"
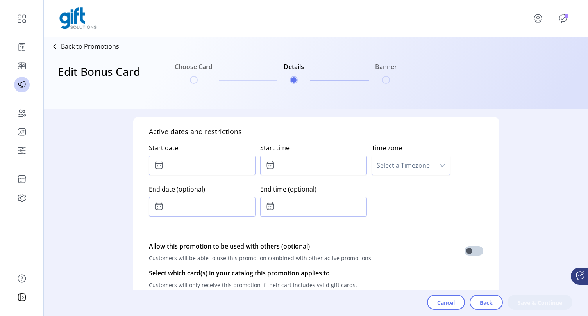
scroll to position [404, 0]
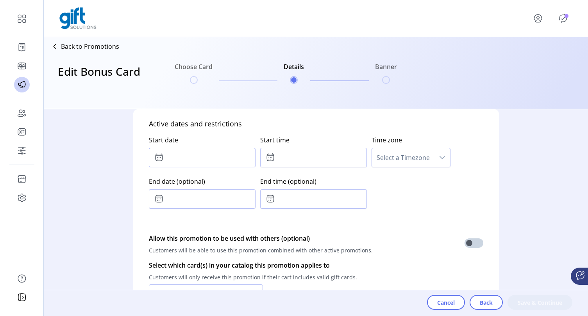
click at [194, 148] on input "text" at bounding box center [202, 158] width 107 height 20
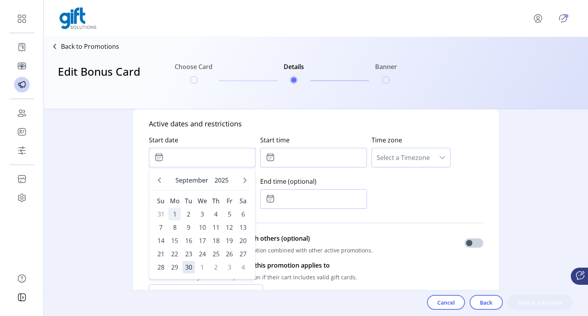
click at [176, 216] on span "1" at bounding box center [174, 214] width 12 height 12
type input "**********"
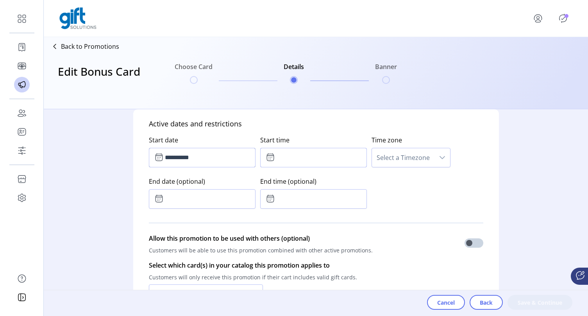
click at [330, 154] on input "text" at bounding box center [313, 158] width 107 height 20
click at [299, 180] on icon "Next Hour" at bounding box center [301, 179] width 6 height 6
type input "*****"
click at [382, 203] on div "**********" at bounding box center [316, 170] width 334 height 83
click at [408, 166] on span "Select a Timezone" at bounding box center [403, 157] width 62 height 19
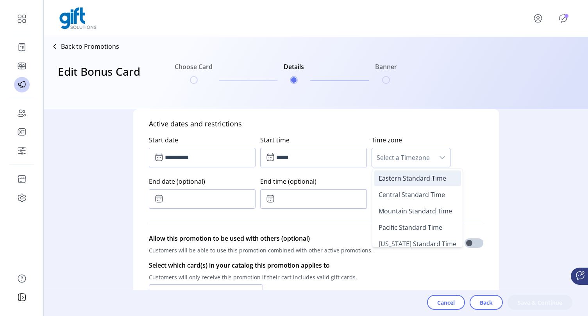
click at [406, 184] on li "Eastern Standard Time" at bounding box center [417, 179] width 87 height 16
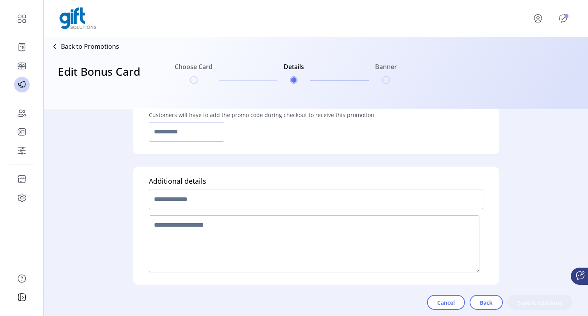
scroll to position [618, 0]
click at [381, 207] on input "text" at bounding box center [316, 200] width 334 height 20
type input "*****"
click at [351, 235] on textarea at bounding box center [314, 244] width 330 height 57
type textarea "******"
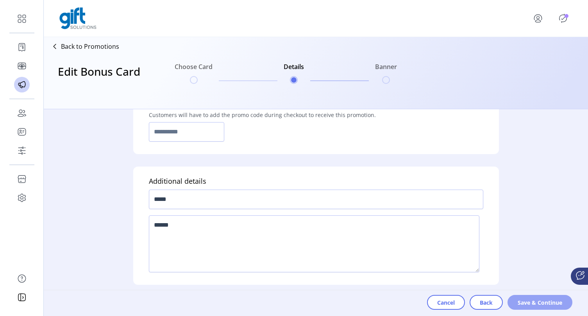
click at [544, 303] on span "Save & Continue" at bounding box center [539, 303] width 45 height 8
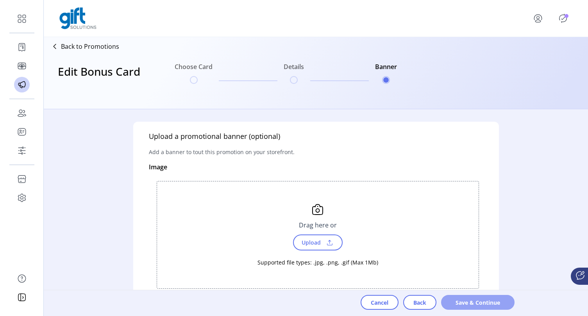
click at [490, 301] on span "Save & Continue" at bounding box center [477, 303] width 53 height 8
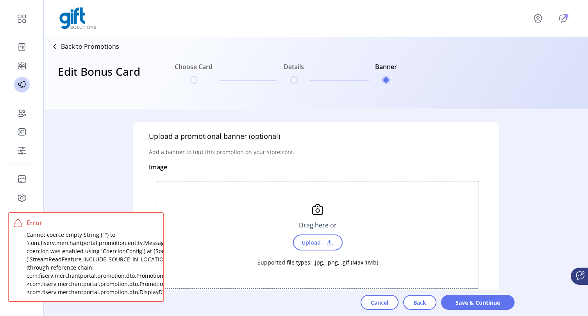
click at [413, 251] on div "Drag here or Upload Supported file types: .jpg, .png, .gif (Max 1Mb)" at bounding box center [317, 235] width 321 height 107
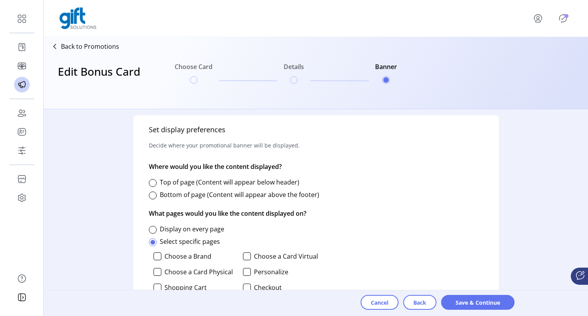
scroll to position [312, 0]
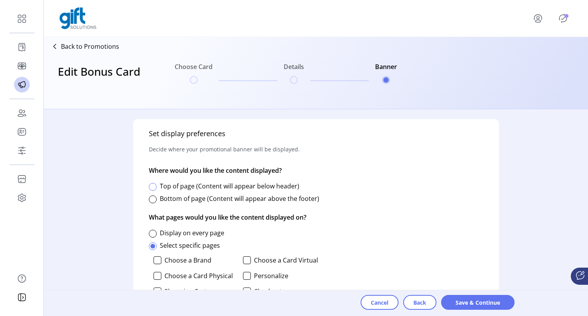
click at [153, 184] on div at bounding box center [153, 187] width 8 height 8
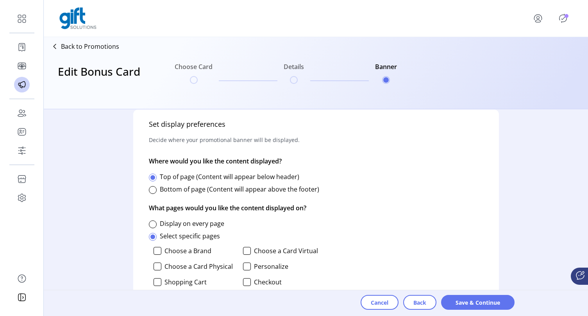
scroll to position [324, 0]
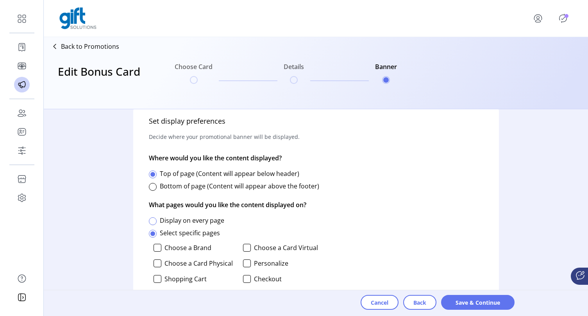
click at [154, 219] on div at bounding box center [153, 222] width 8 height 8
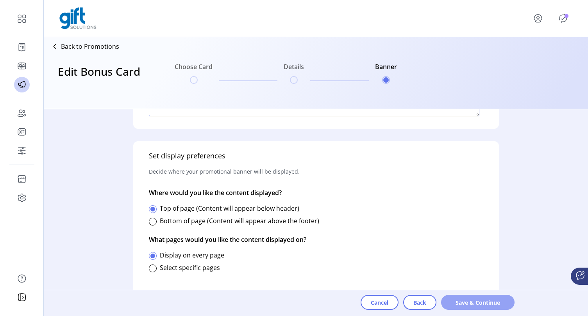
scroll to position [289, 0]
click at [474, 303] on span "Save & Continue" at bounding box center [477, 303] width 53 height 8
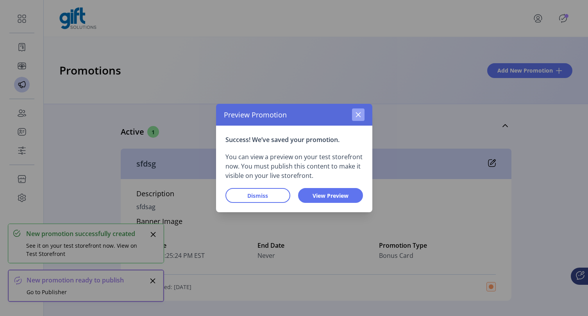
click at [358, 115] on icon "button" at bounding box center [357, 114] width 5 height 5
